Goal: Navigation & Orientation: Find specific page/section

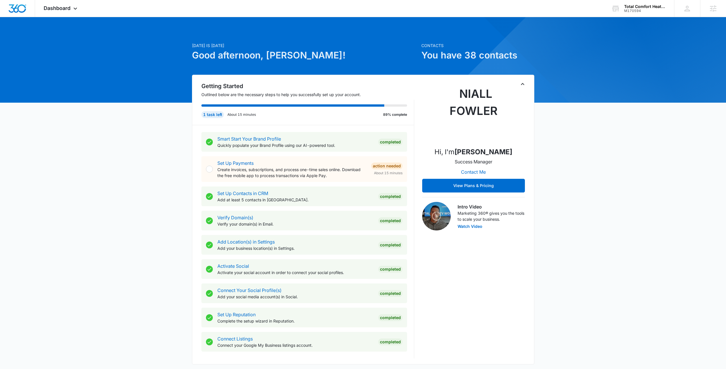
click at [628, 63] on div "Today is Monday, October 13th Good afternoon, Niall! Contacts You have 38 conta…" at bounding box center [363, 345] width 726 height 642
click at [639, 23] on div at bounding box center [649, 137] width 486 height 486
click at [642, 14] on div "Total Comfort Heating and Cooling M170594 Your Accounts View All" at bounding box center [638, 8] width 71 height 17
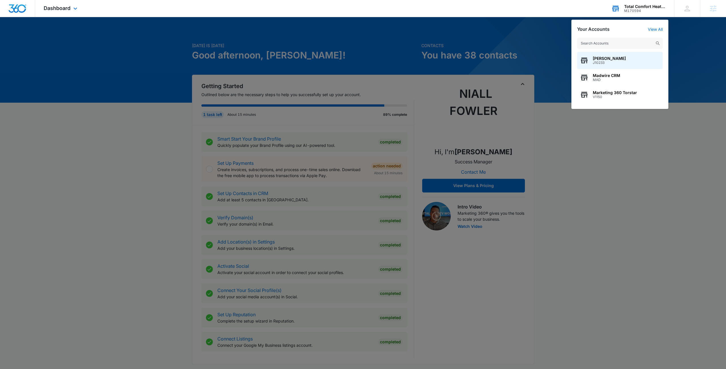
click at [611, 43] on input "text" at bounding box center [620, 43] width 86 height 11
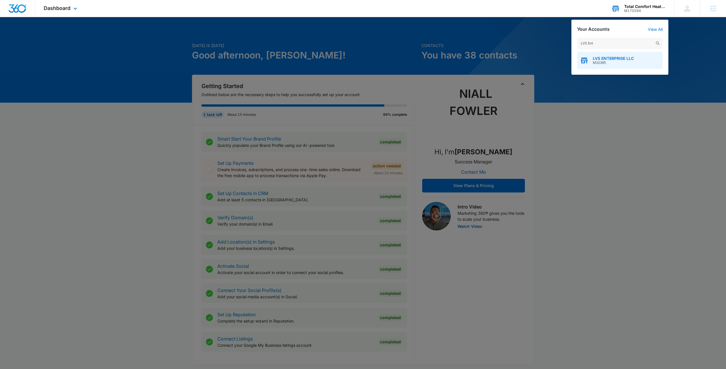
type input "LVS Ent"
click at [622, 61] on span "M32395" at bounding box center [613, 63] width 41 height 4
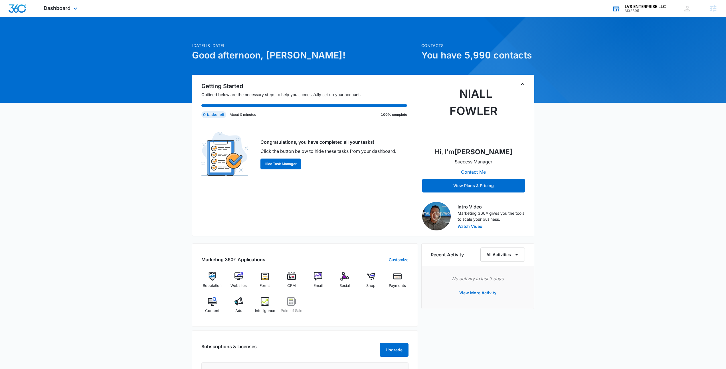
click at [71, 6] on div "Dashboard Apps Reputation Websites Forms CRM Email Social Shop Payments POS Con…" at bounding box center [61, 8] width 52 height 17
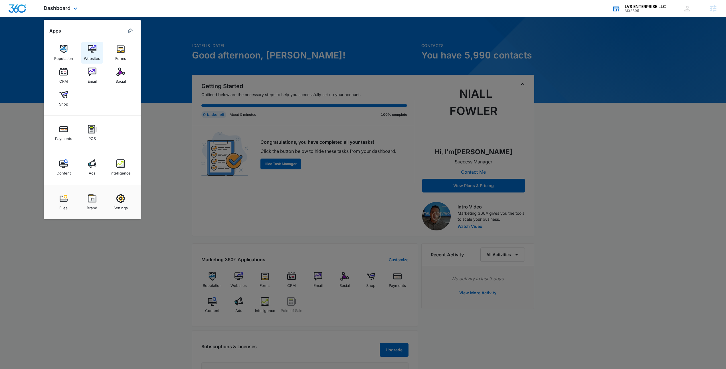
click at [94, 48] on img at bounding box center [92, 49] width 9 height 9
